Goal: Task Accomplishment & Management: Complete application form

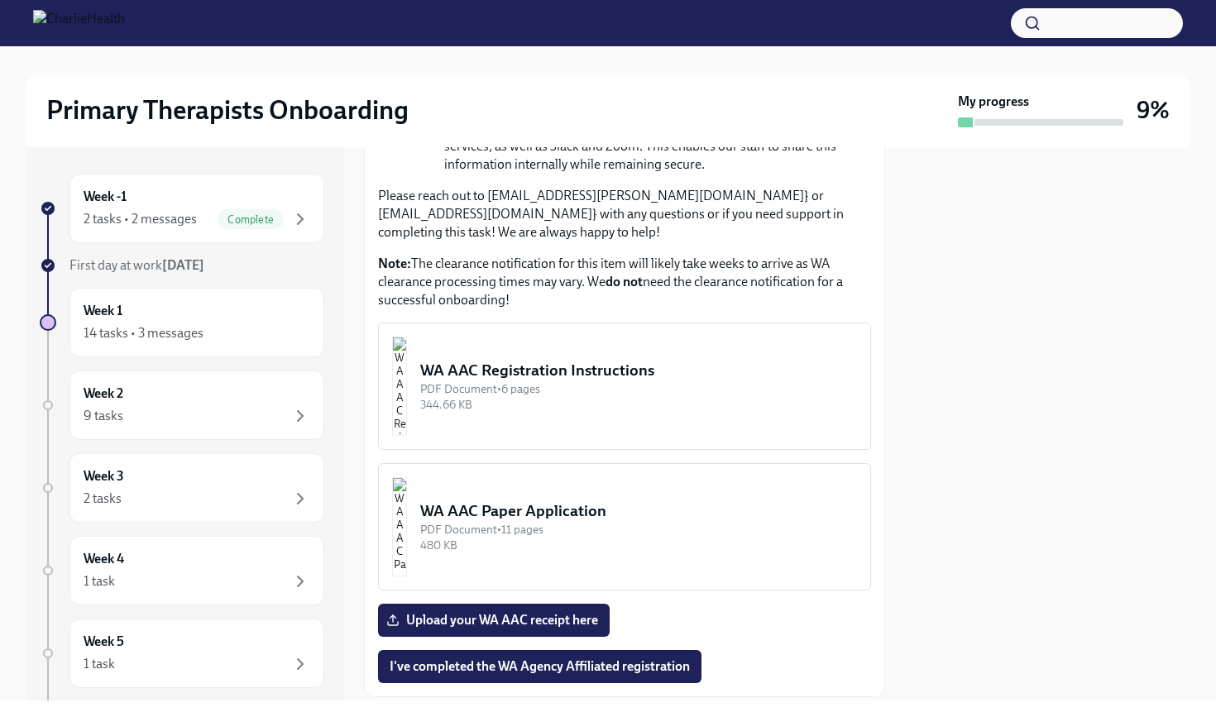
scroll to position [849, 0]
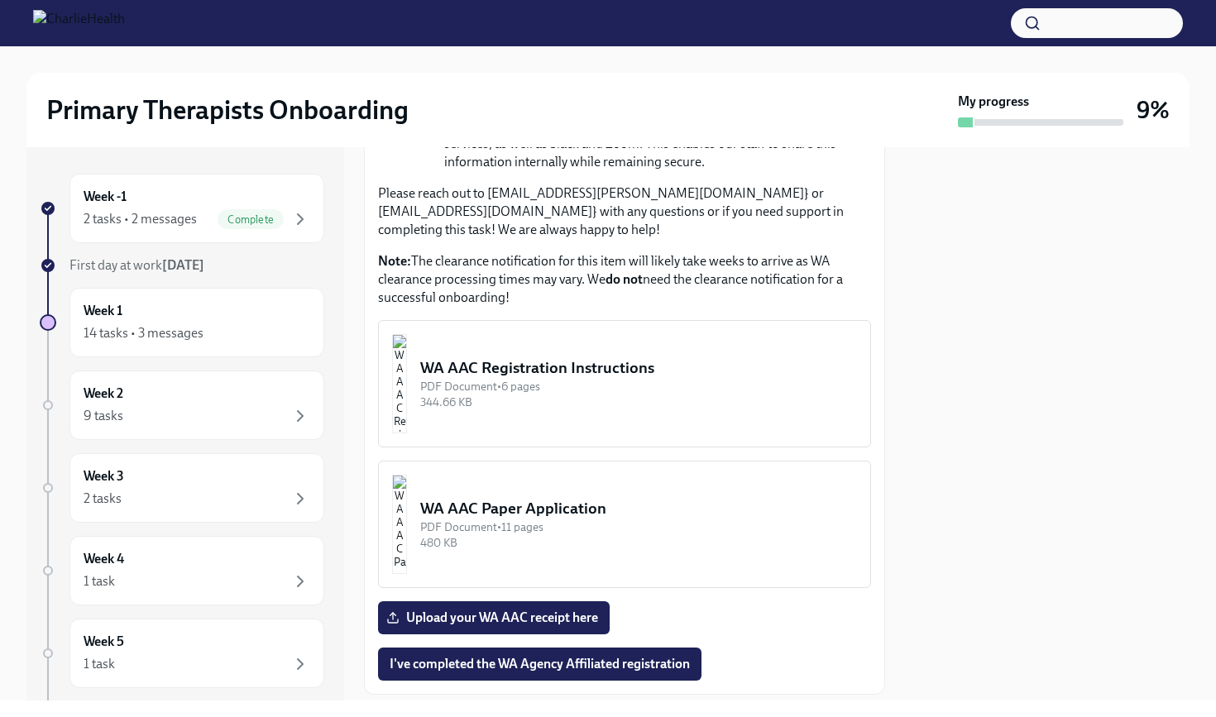
click at [536, 379] on div "WA AAC Registration Instructions" at bounding box center [638, 368] width 437 height 22
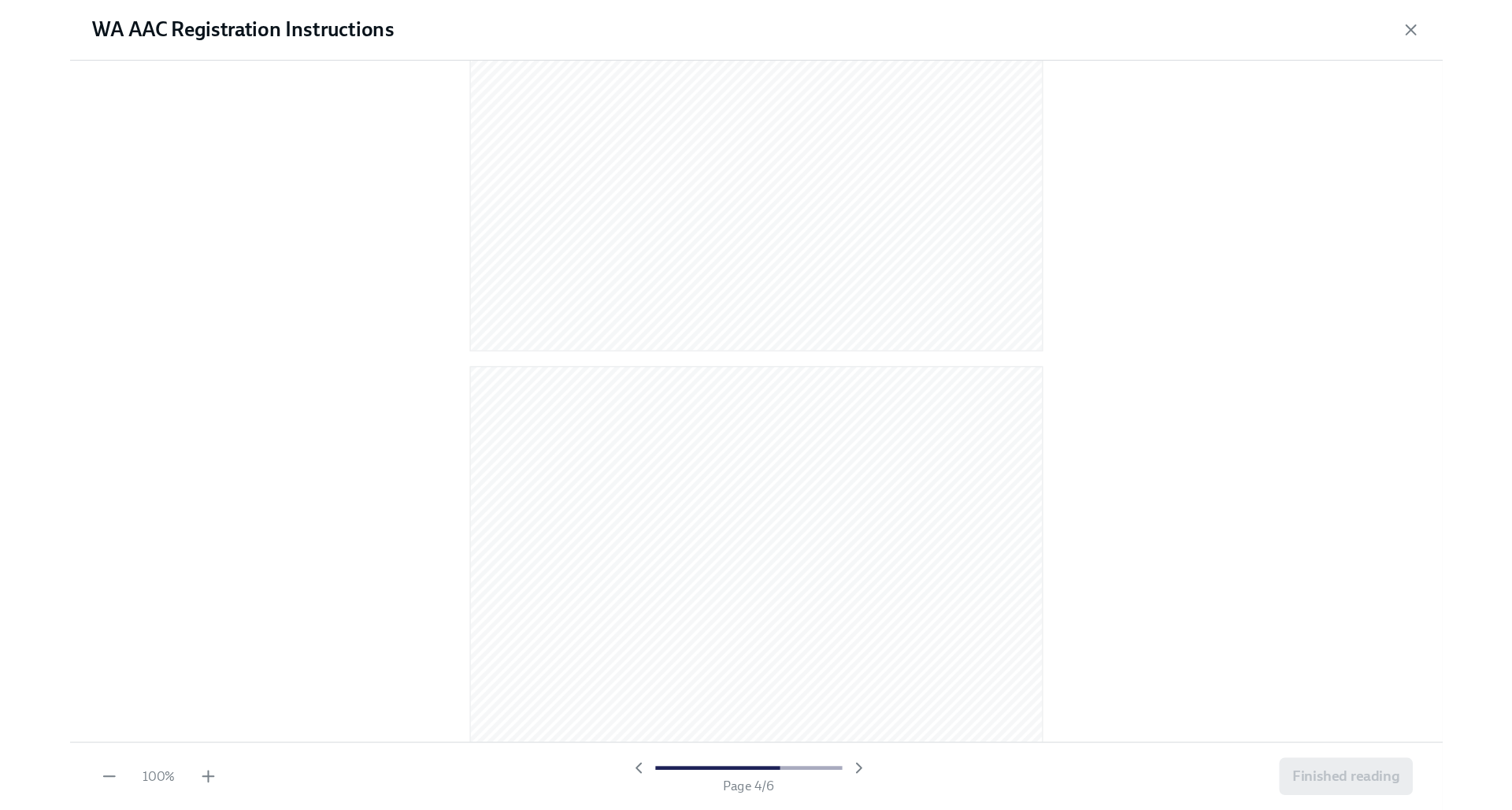
scroll to position [3267, 0]
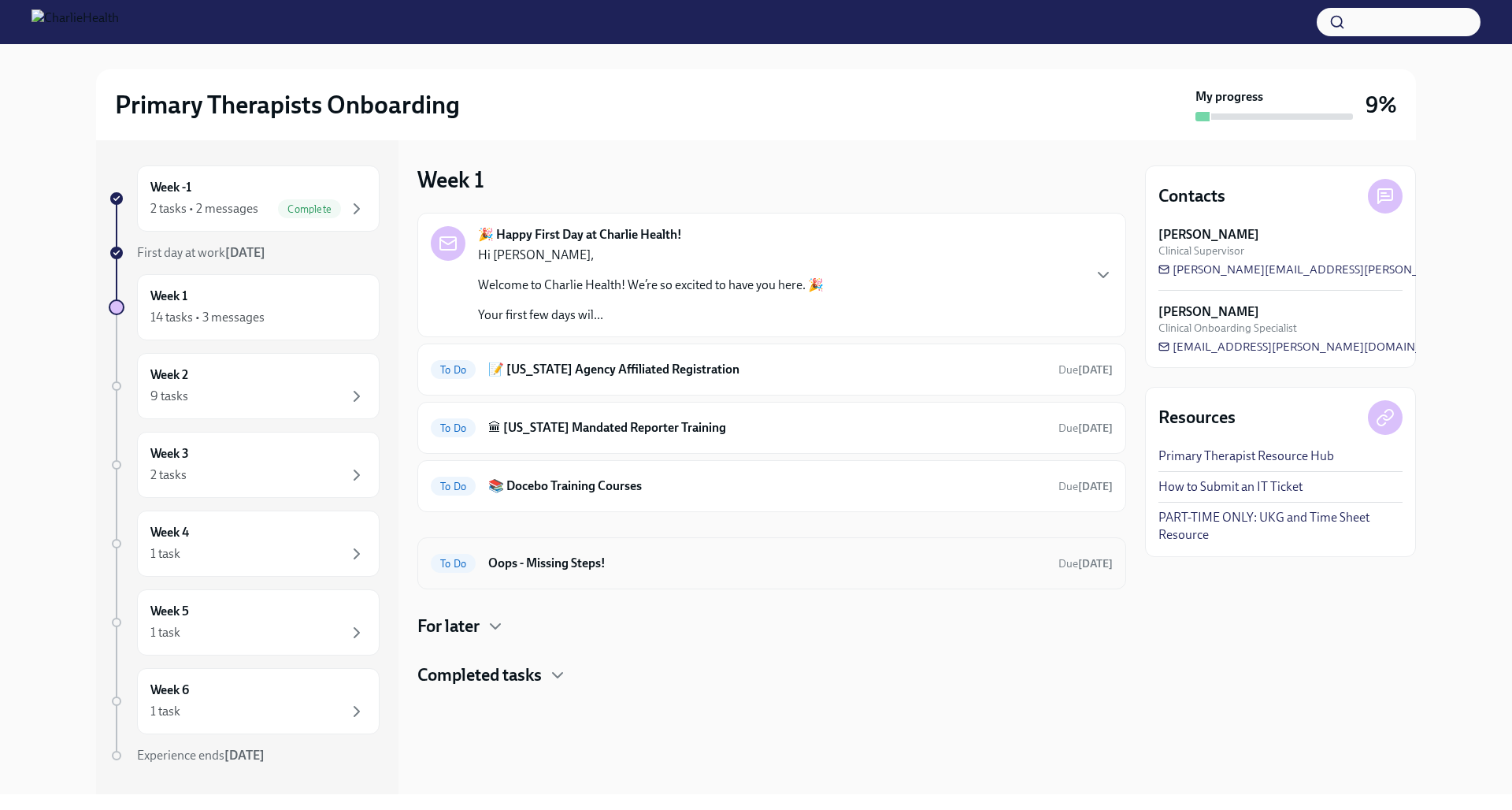
click at [522, 563] on h6 "Oops - Missing Steps!" at bounding box center [767, 563] width 558 height 17
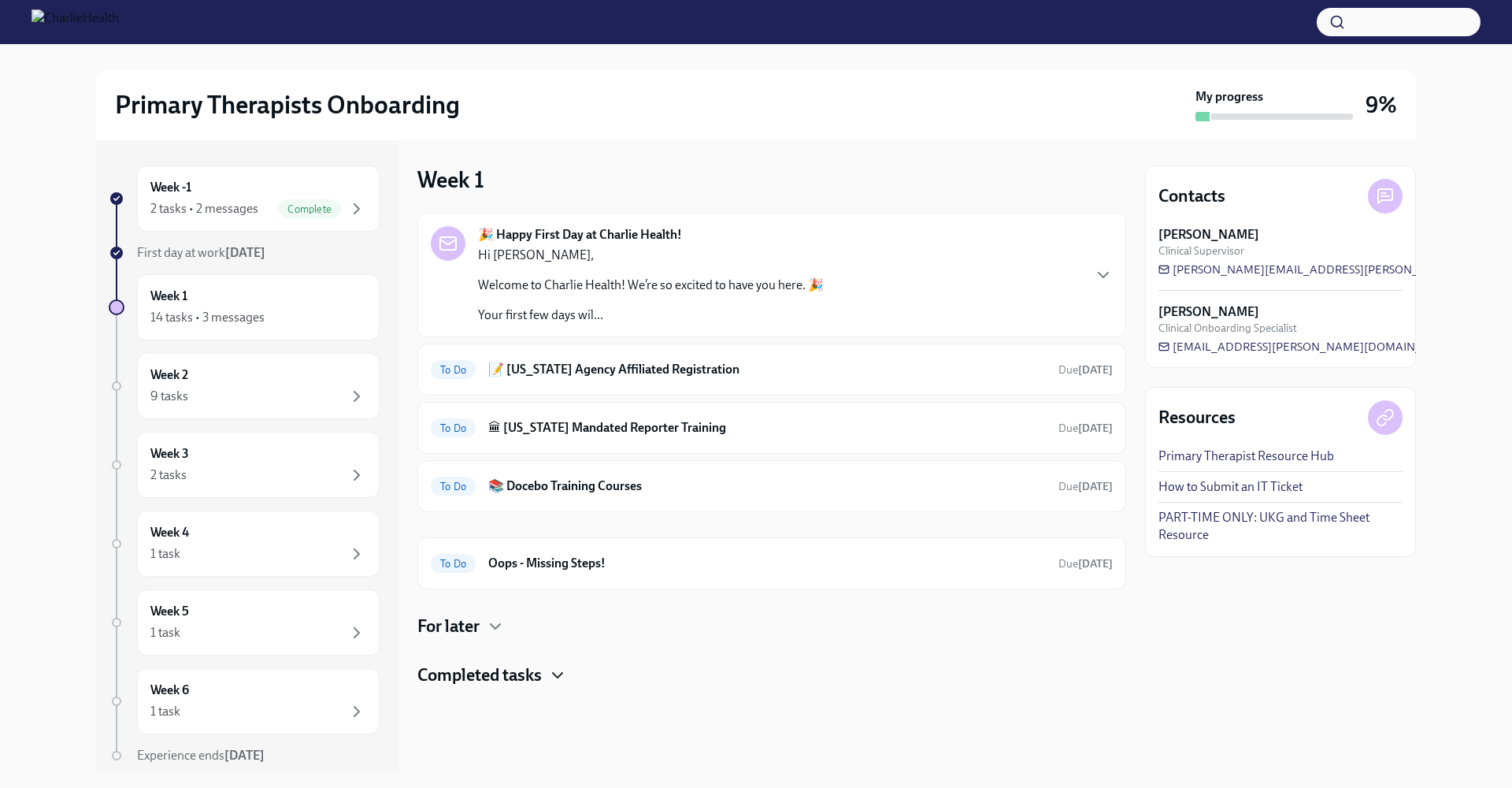
click at [555, 672] on icon "button" at bounding box center [558, 675] width 19 height 19
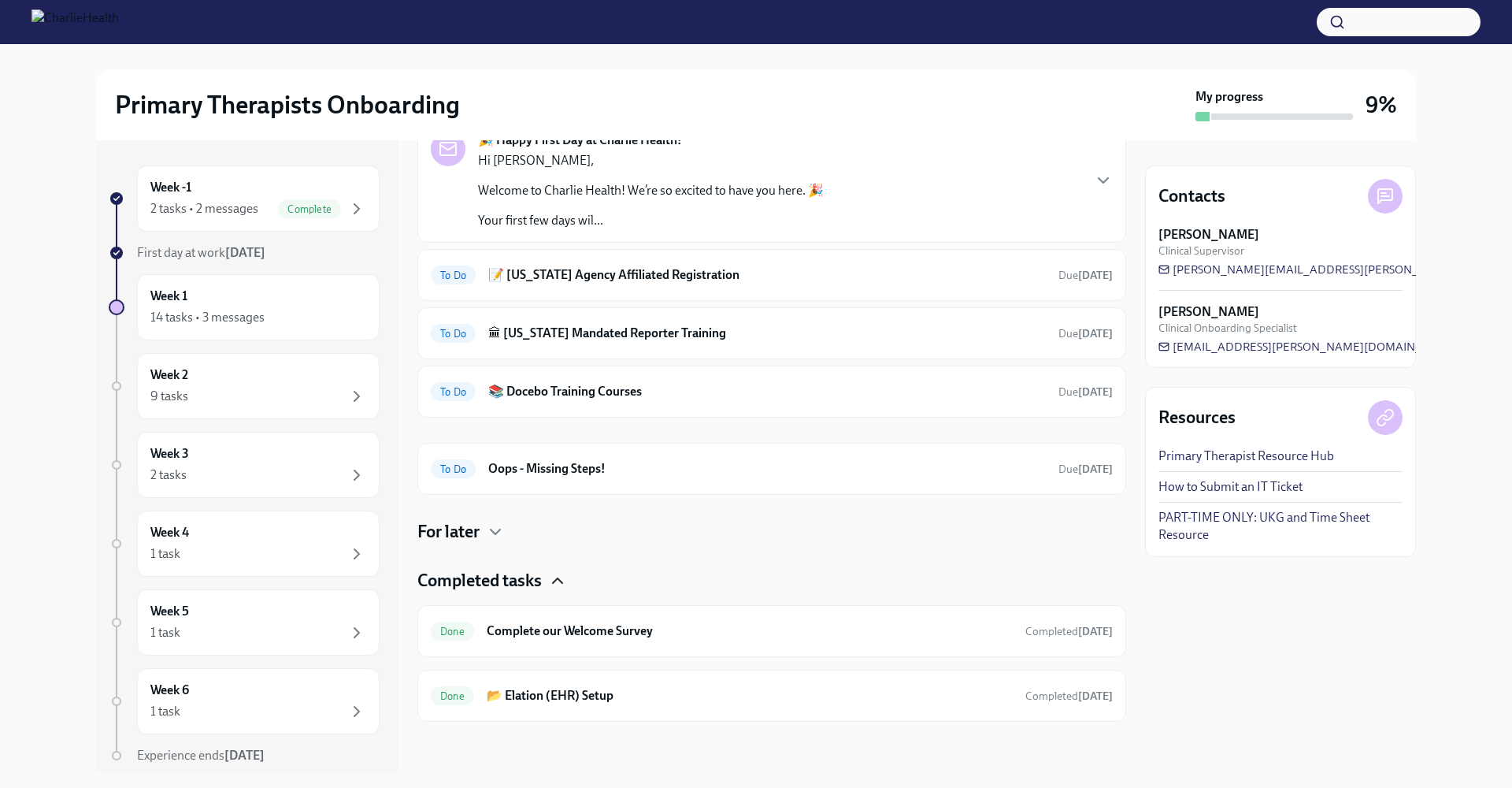
scroll to position [74, 0]
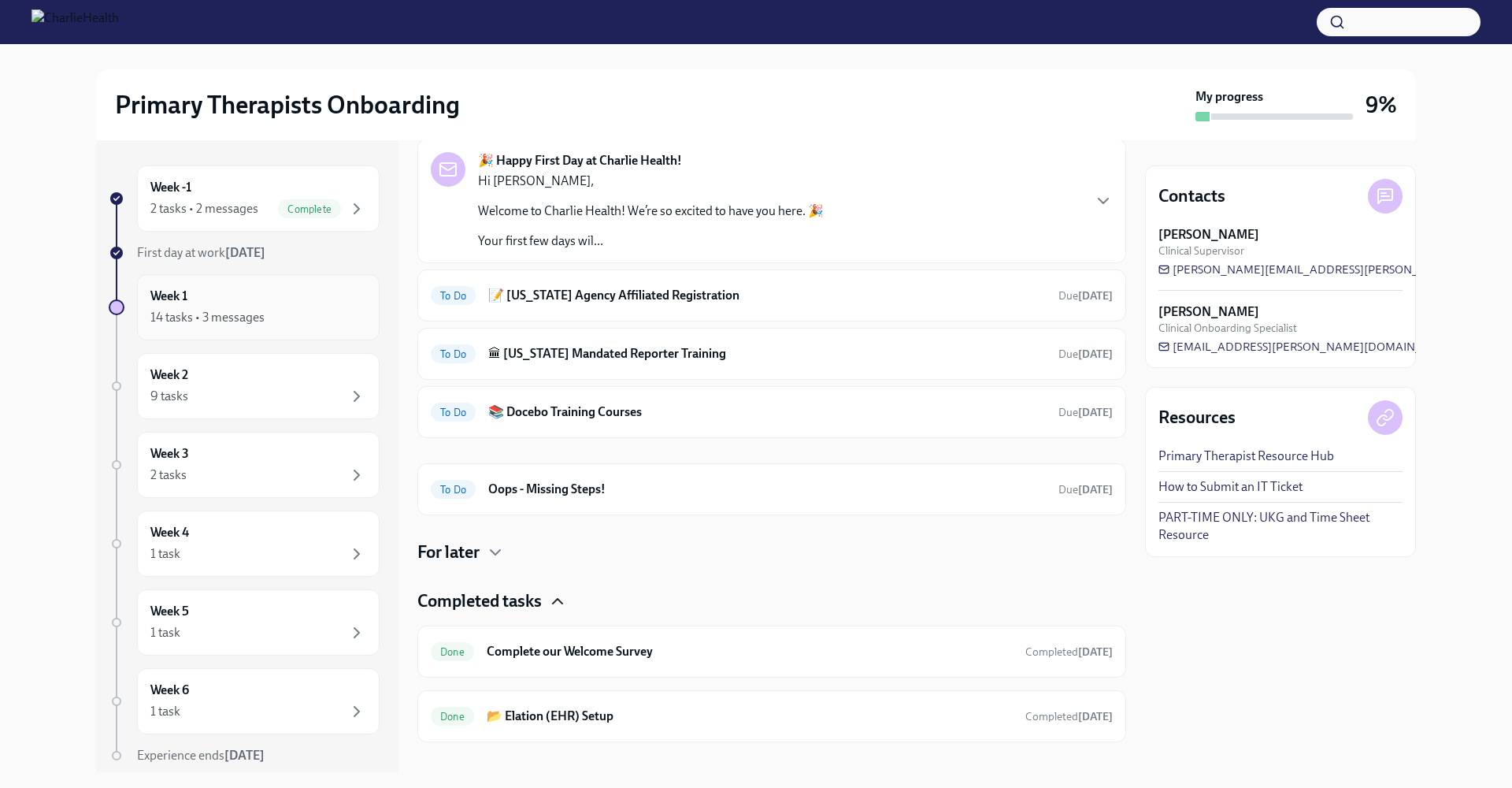
click at [214, 317] on div "14 tasks • 3 messages" at bounding box center [207, 317] width 114 height 17
click at [588, 487] on h6 "Oops - Missing Steps!" at bounding box center [767, 489] width 558 height 17
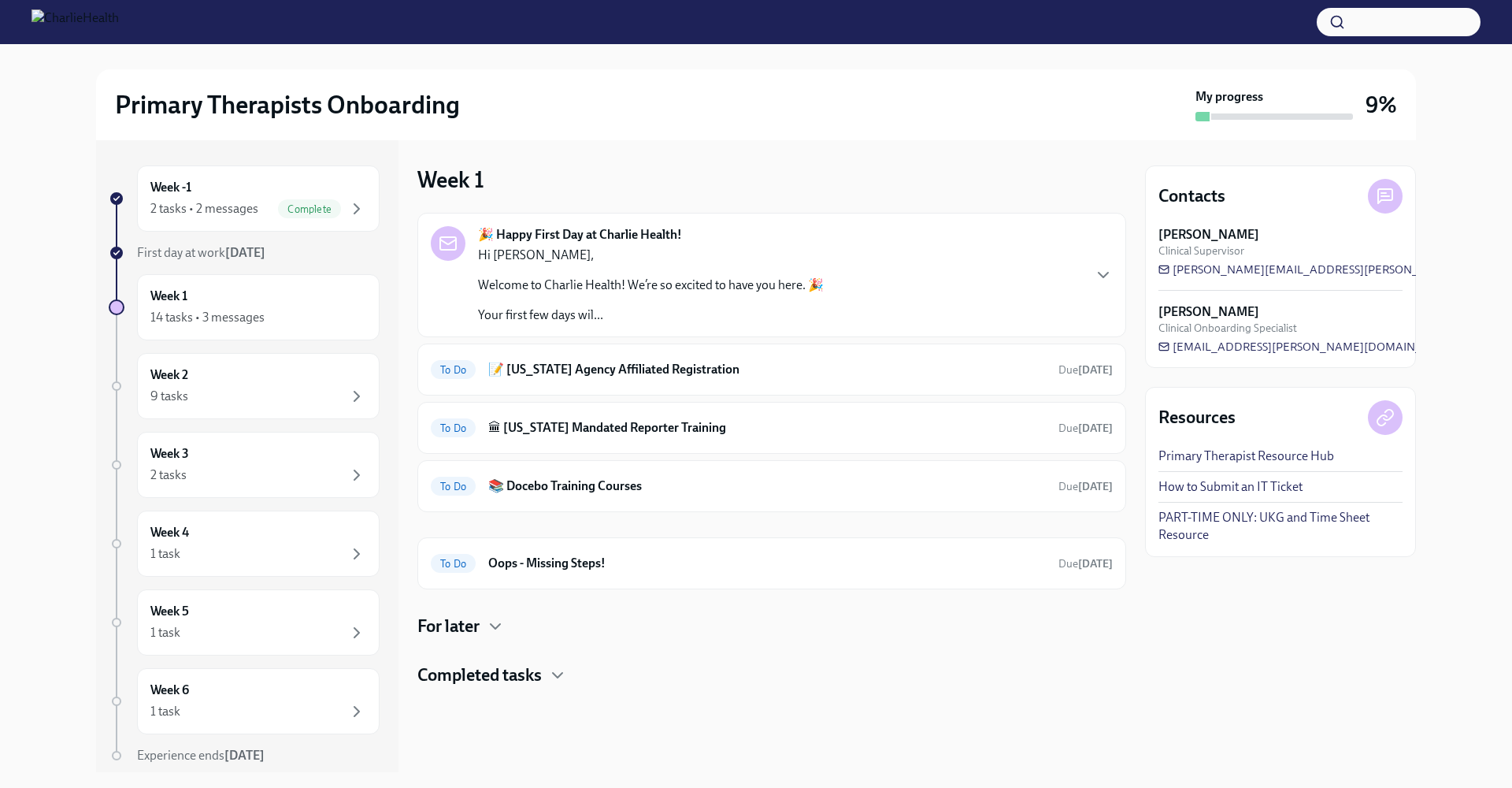
click at [558, 567] on h6 "Oops - Missing Steps!" at bounding box center [767, 563] width 558 height 17
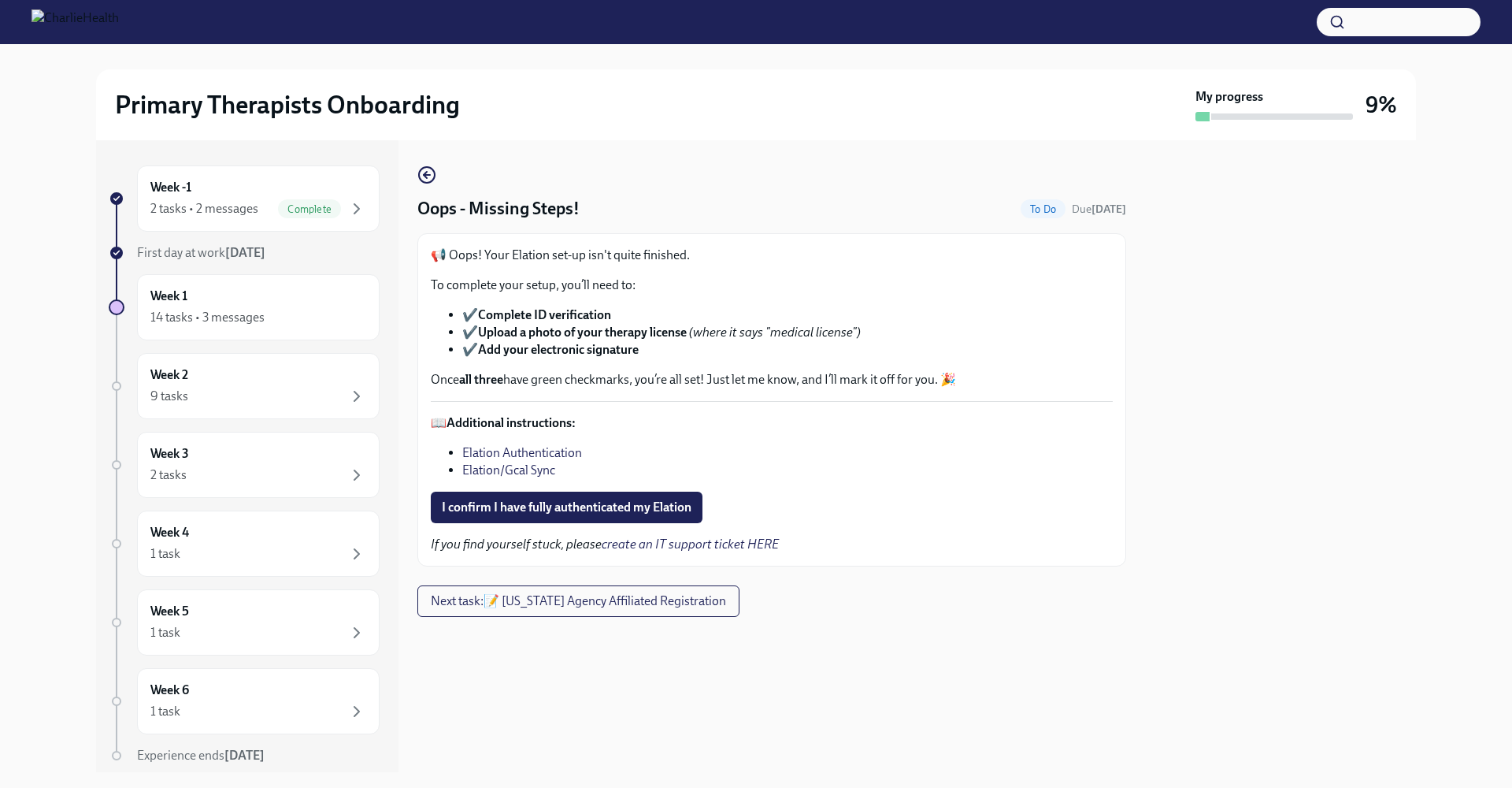
click at [507, 453] on link "Elation Authentication" at bounding box center [522, 453] width 120 height 15
click at [473, 506] on span "I confirm I have fully authenticated my Elation" at bounding box center [566, 507] width 249 height 16
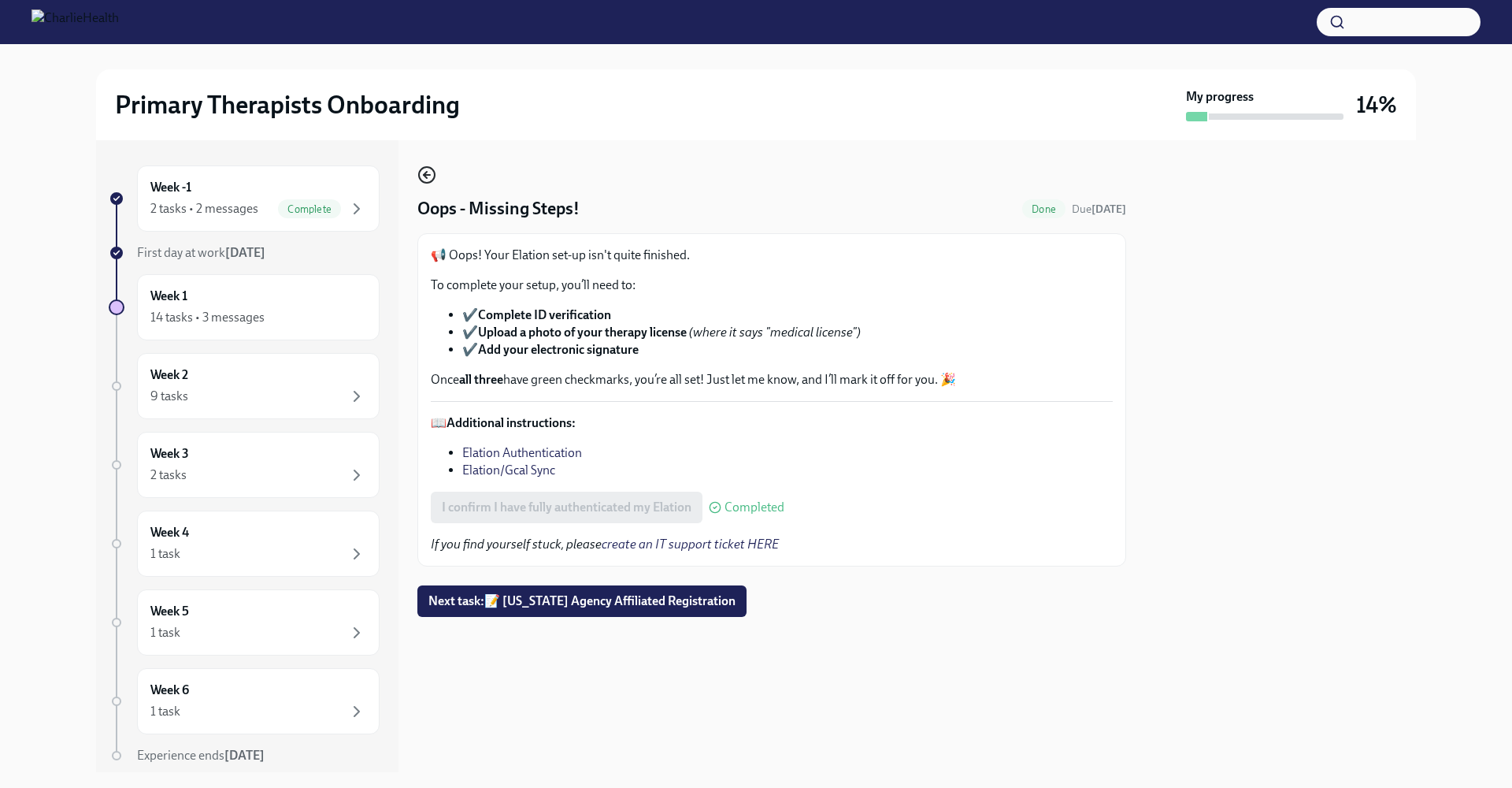
click at [422, 170] on icon "button" at bounding box center [427, 175] width 19 height 19
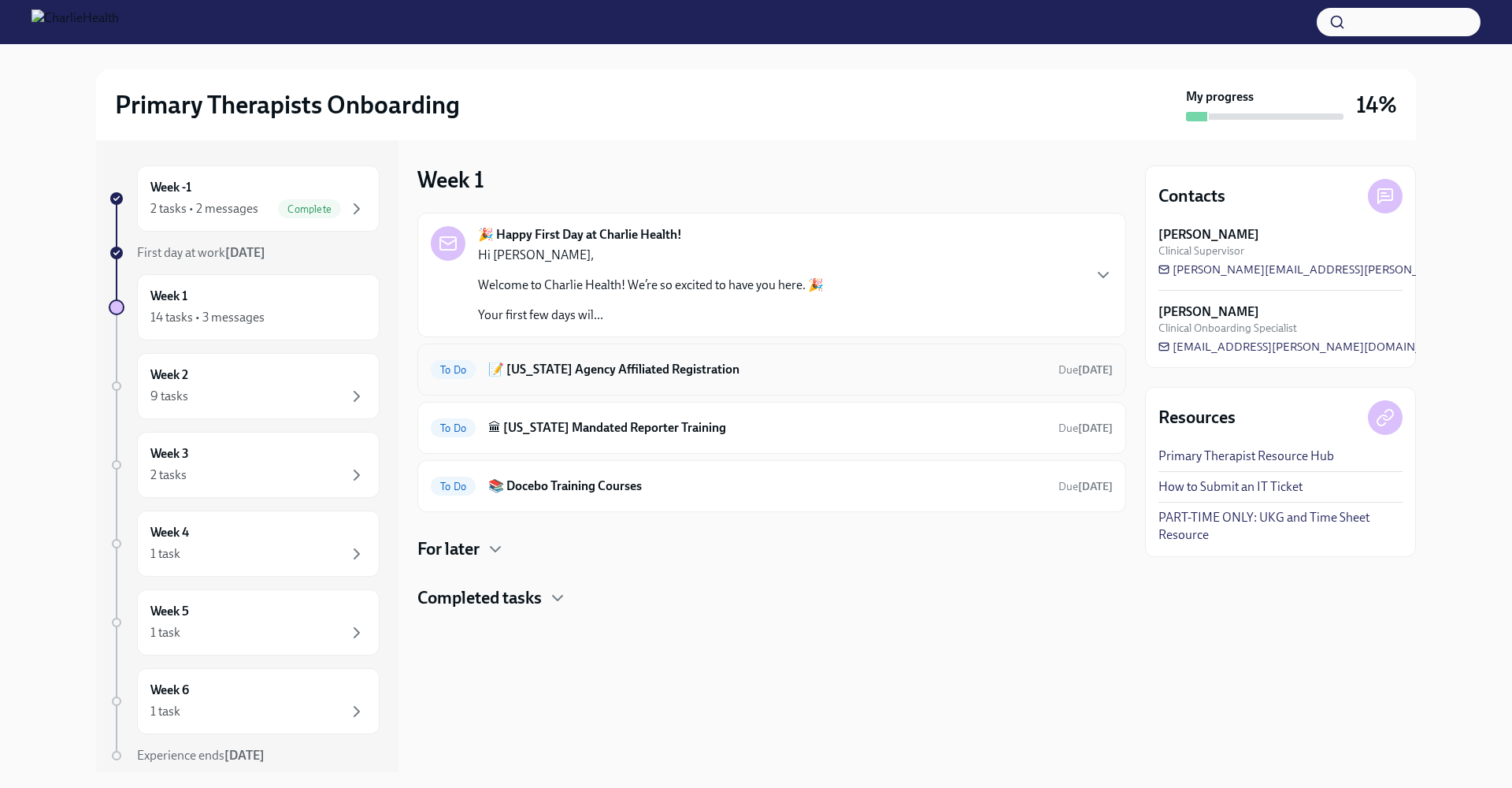
click at [538, 367] on h6 "📝 [US_STATE] Agency Affiliated Registration" at bounding box center [767, 369] width 558 height 17
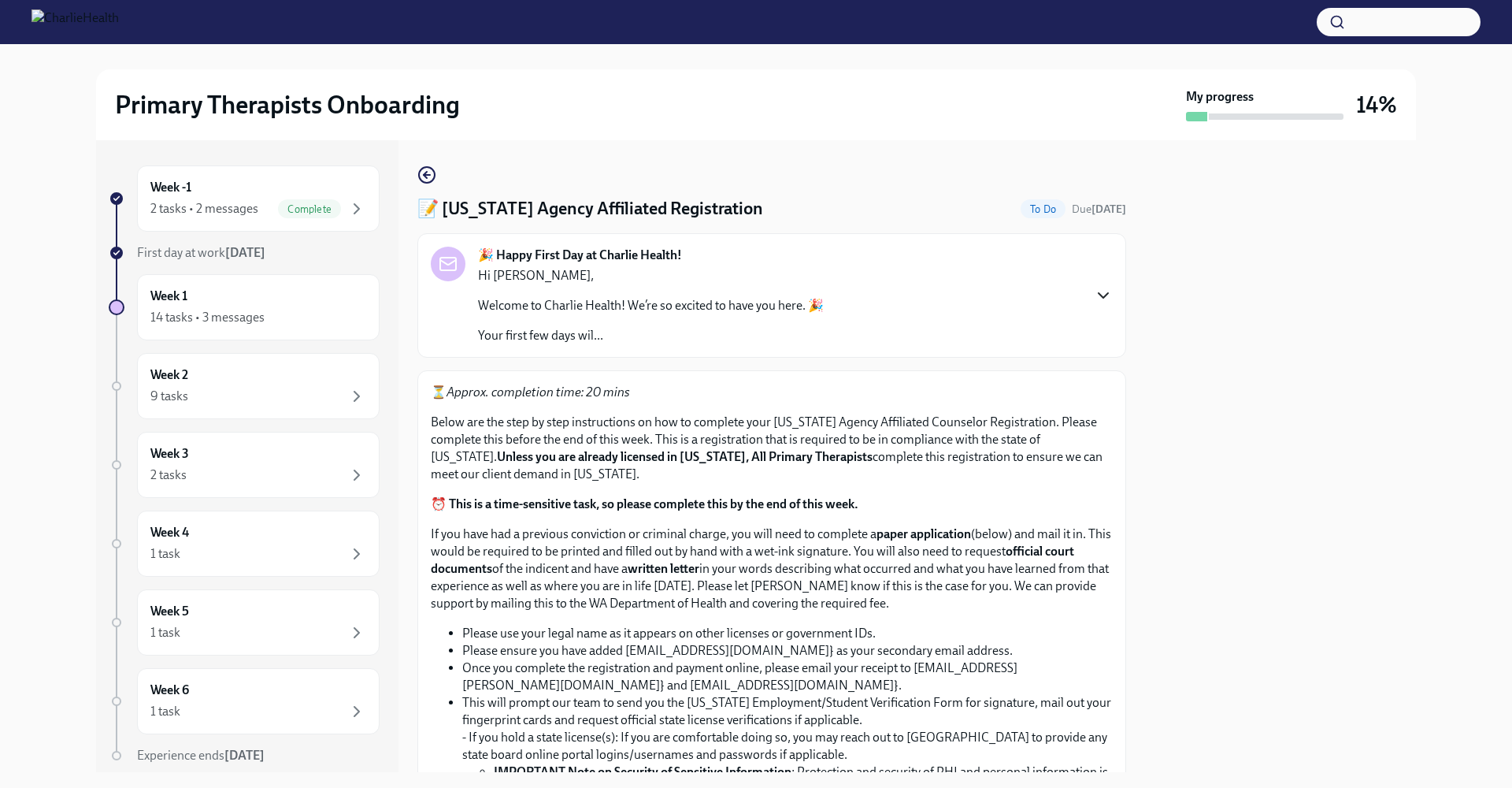
click at [1098, 293] on icon "button" at bounding box center [1103, 295] width 19 height 19
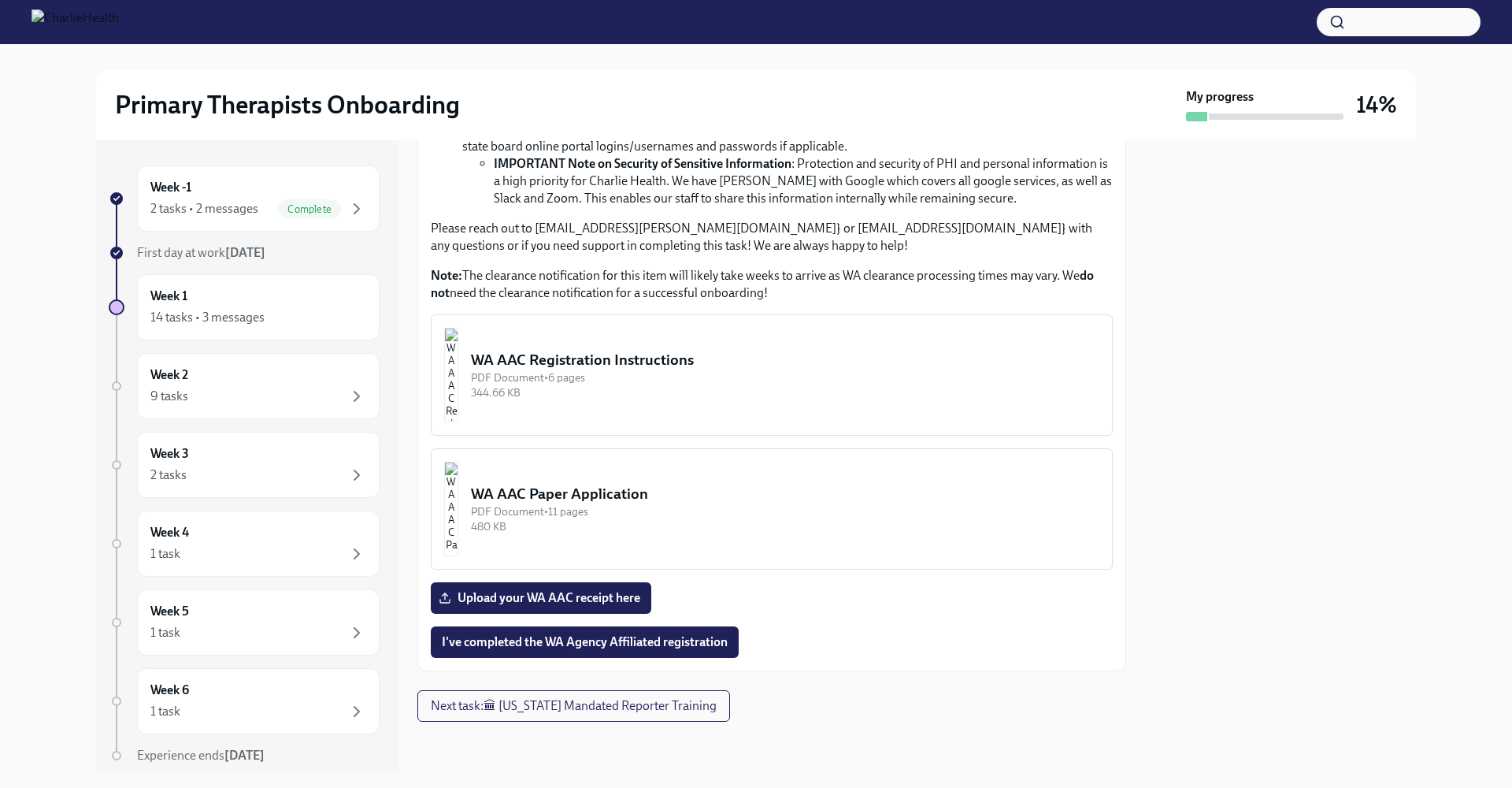
scroll to position [1537, 0]
click at [644, 370] on div "WA AAC Registration Instructions" at bounding box center [785, 360] width 628 height 21
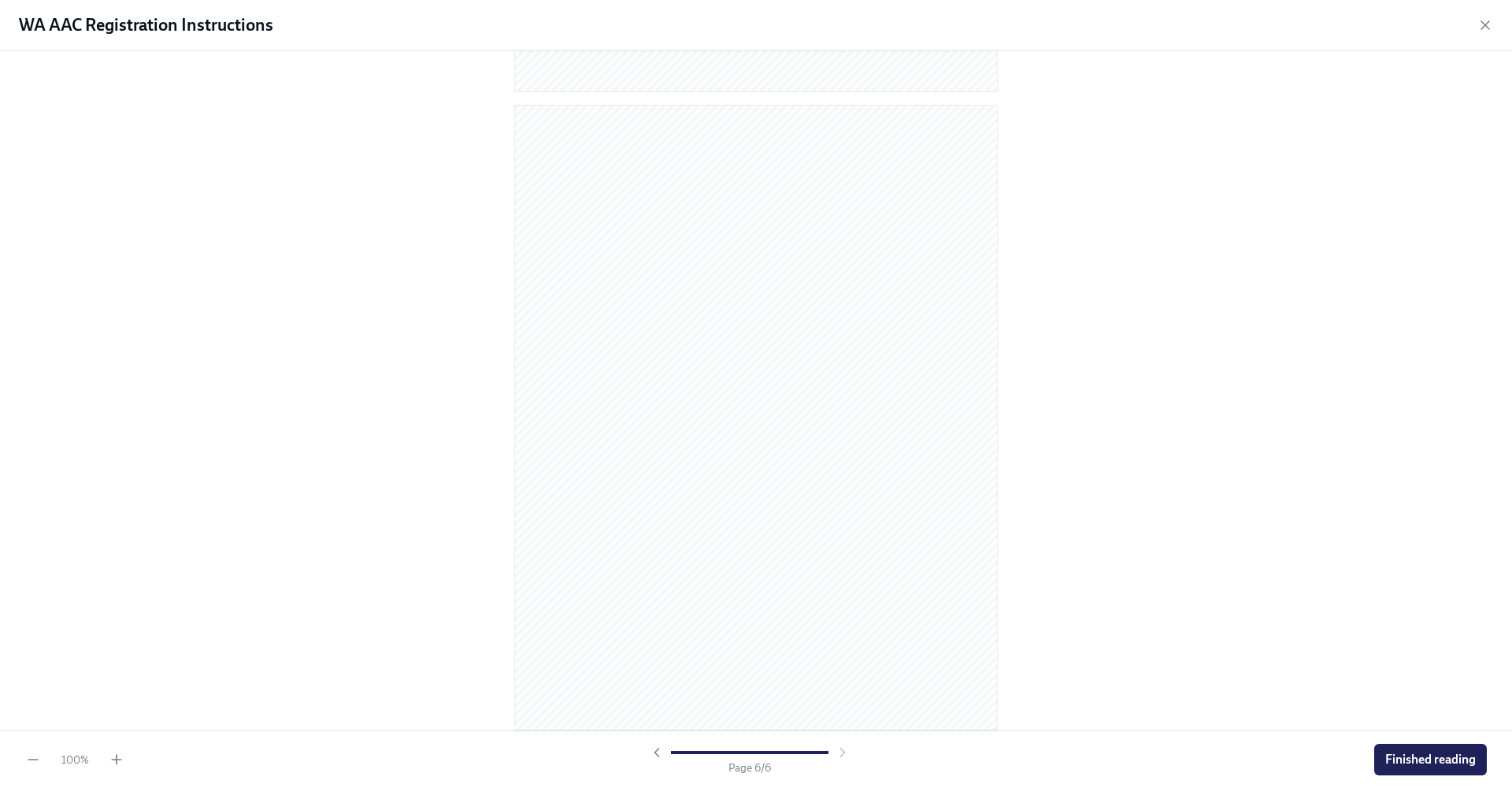
scroll to position [3158, 0]
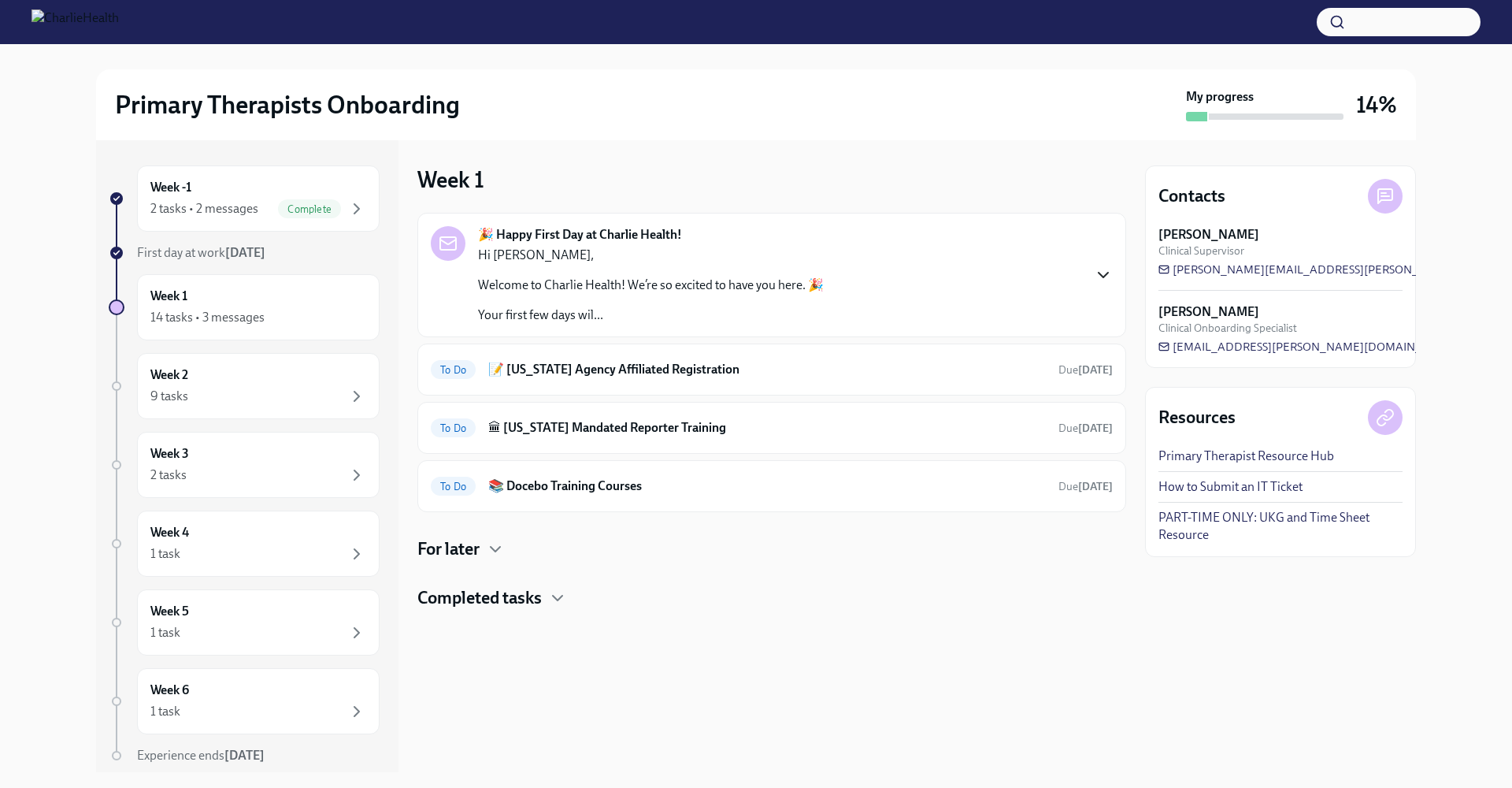
click at [1105, 273] on icon "button" at bounding box center [1103, 275] width 19 height 19
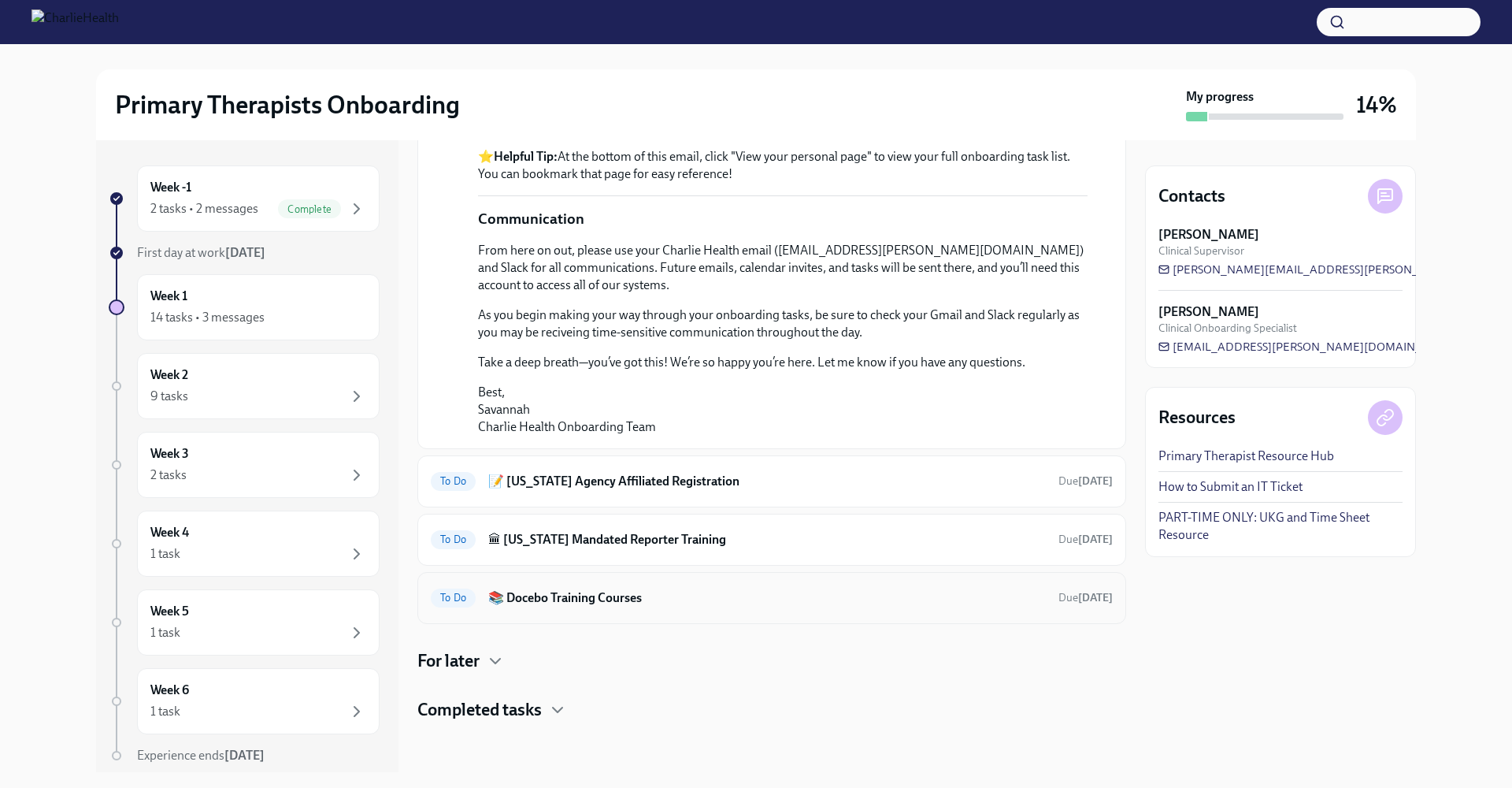
scroll to position [996, 0]
